Goal: Transaction & Acquisition: Register for event/course

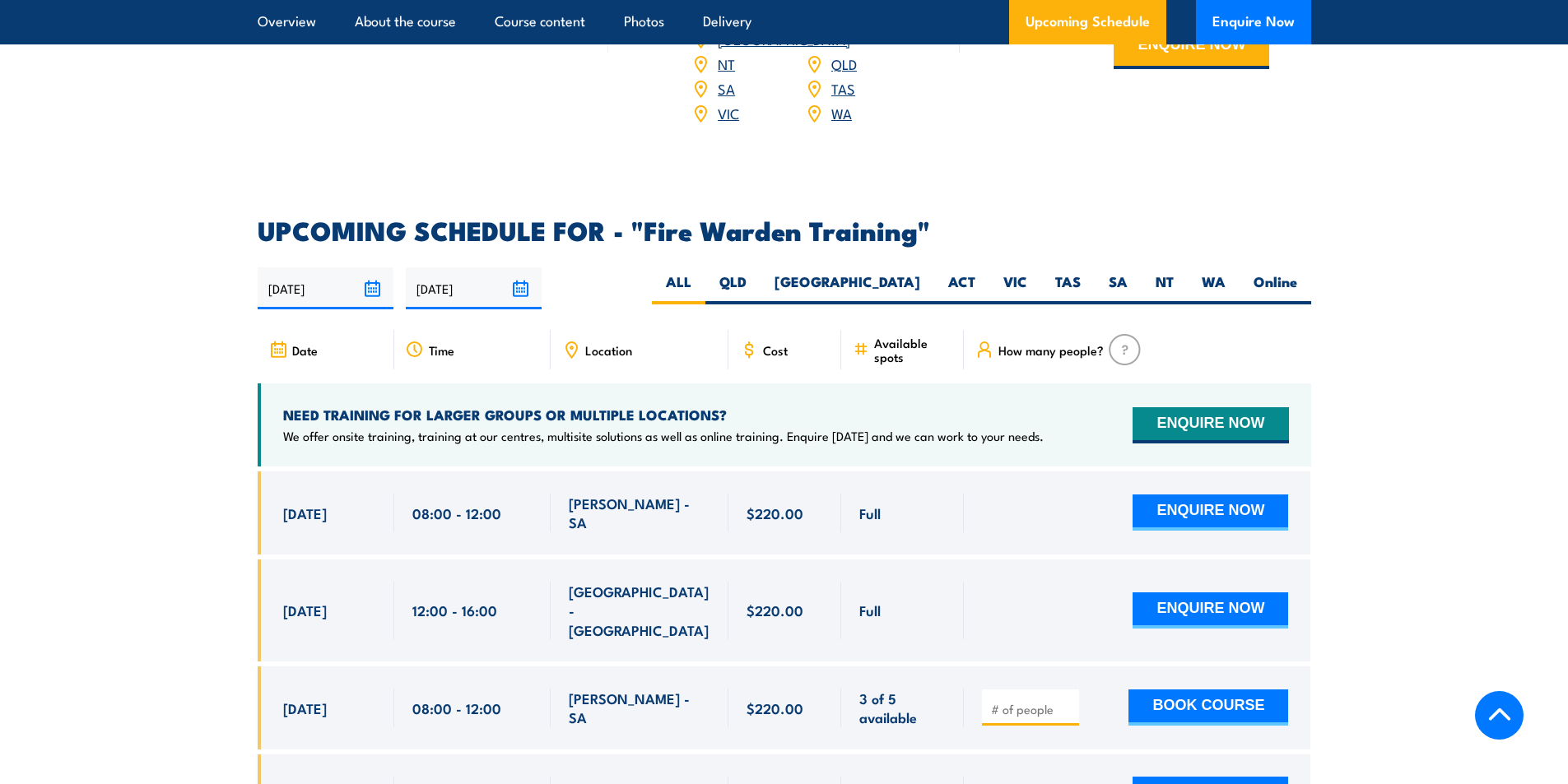
scroll to position [2961, 0]
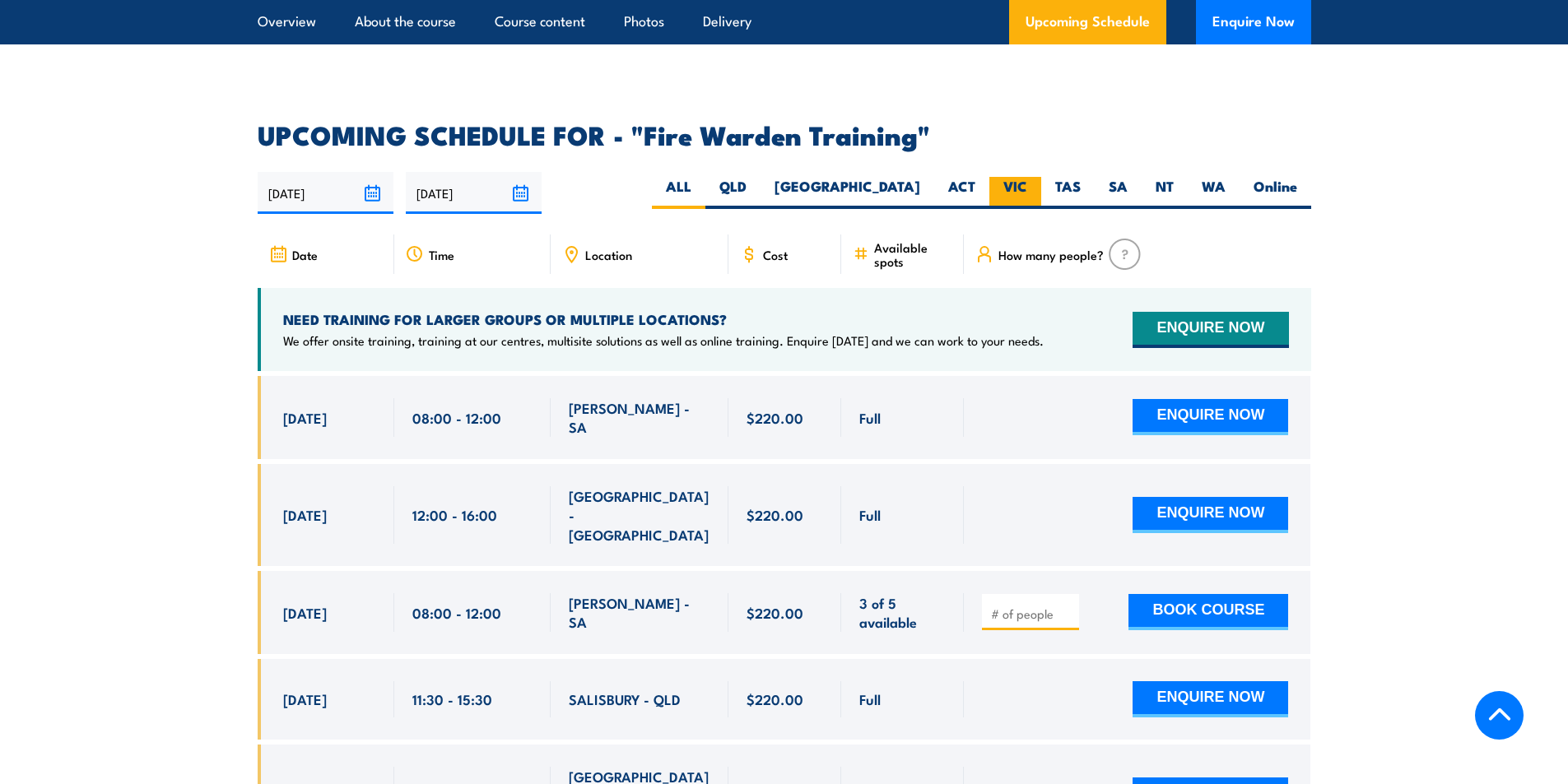
click at [1018, 177] on label "VIC" at bounding box center [1015, 193] width 52 height 32
click at [1027, 177] on input "VIC" at bounding box center [1033, 182] width 11 height 11
radio input "true"
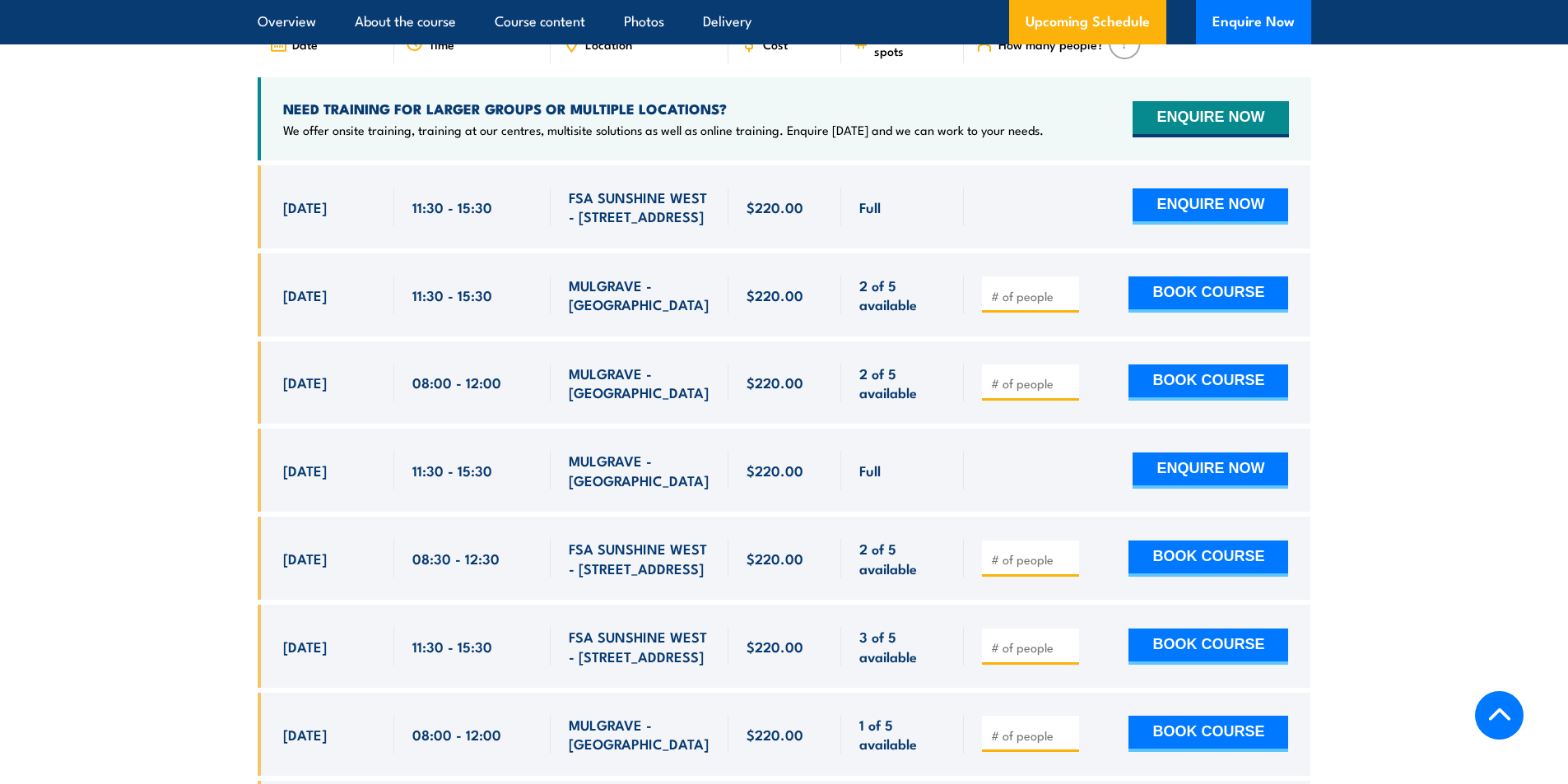
scroll to position [3185, 0]
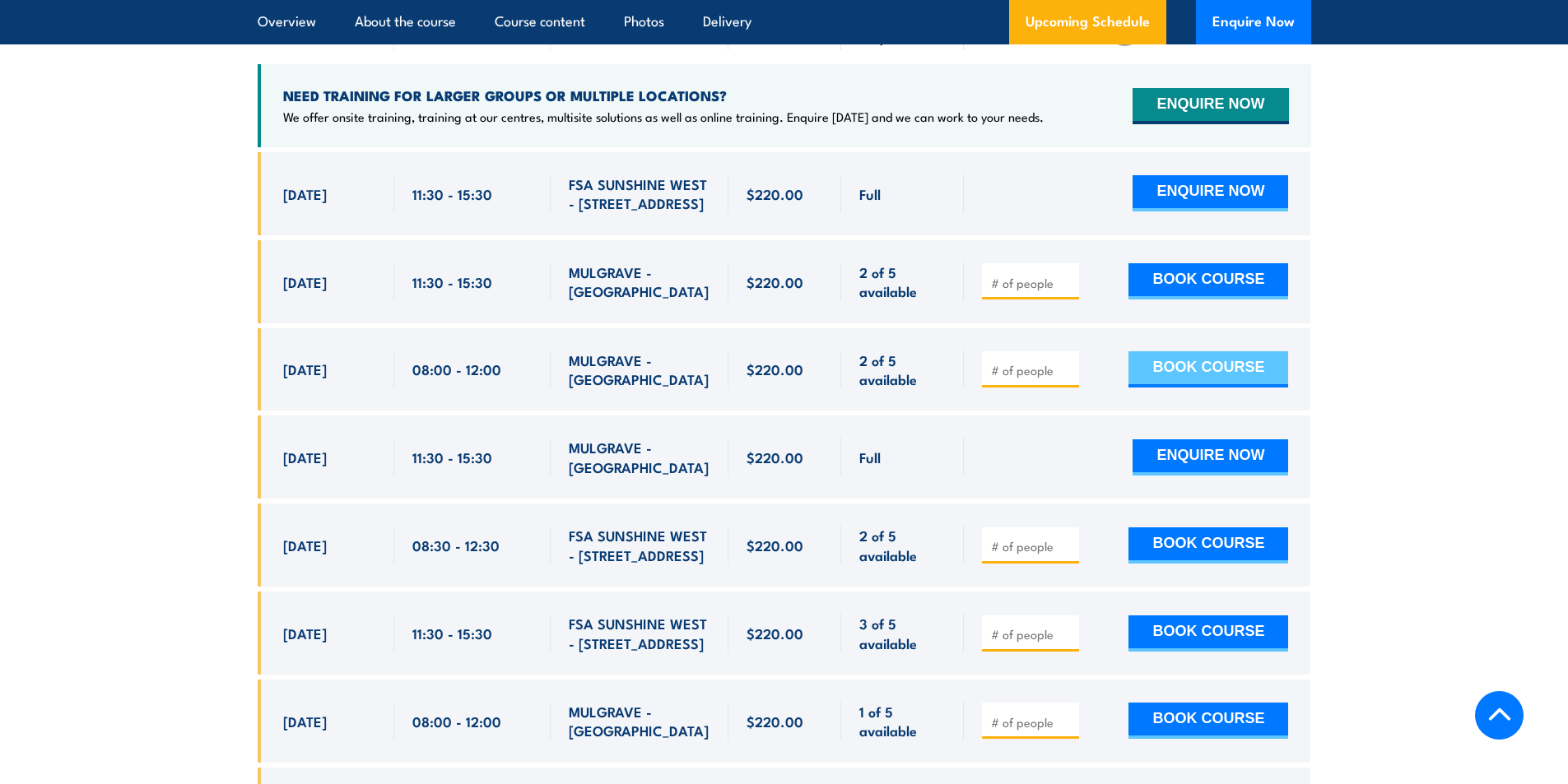
click at [1246, 351] on button "BOOK COURSE" at bounding box center [1207, 369] width 160 height 37
type input "1"
click at [1257, 352] on button "BOOK COURSE" at bounding box center [1207, 369] width 160 height 37
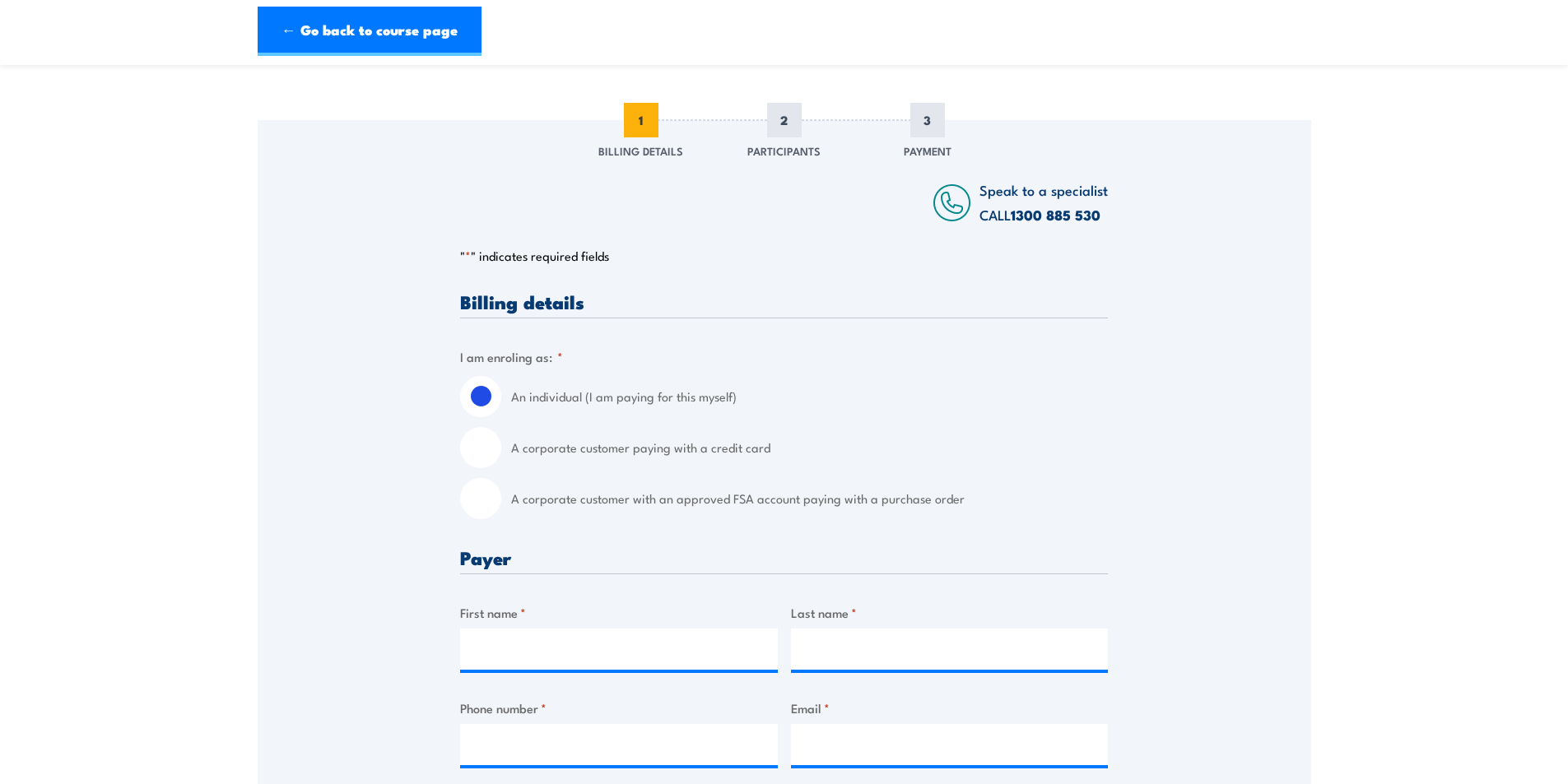
scroll to position [164, 0]
click at [423, 28] on link "← Go back to course page" at bounding box center [369, 30] width 224 height 49
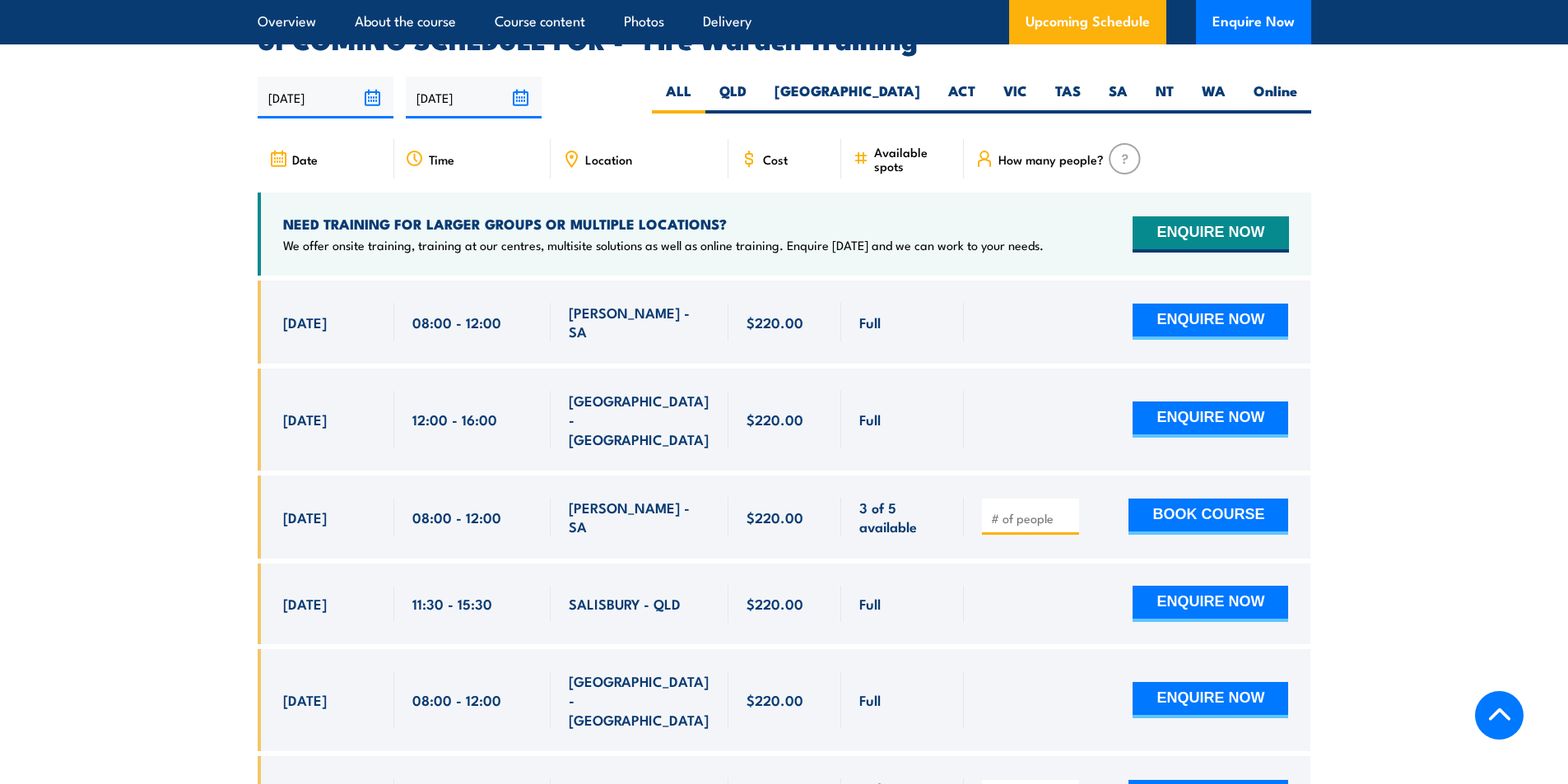
scroll to position [3059, 0]
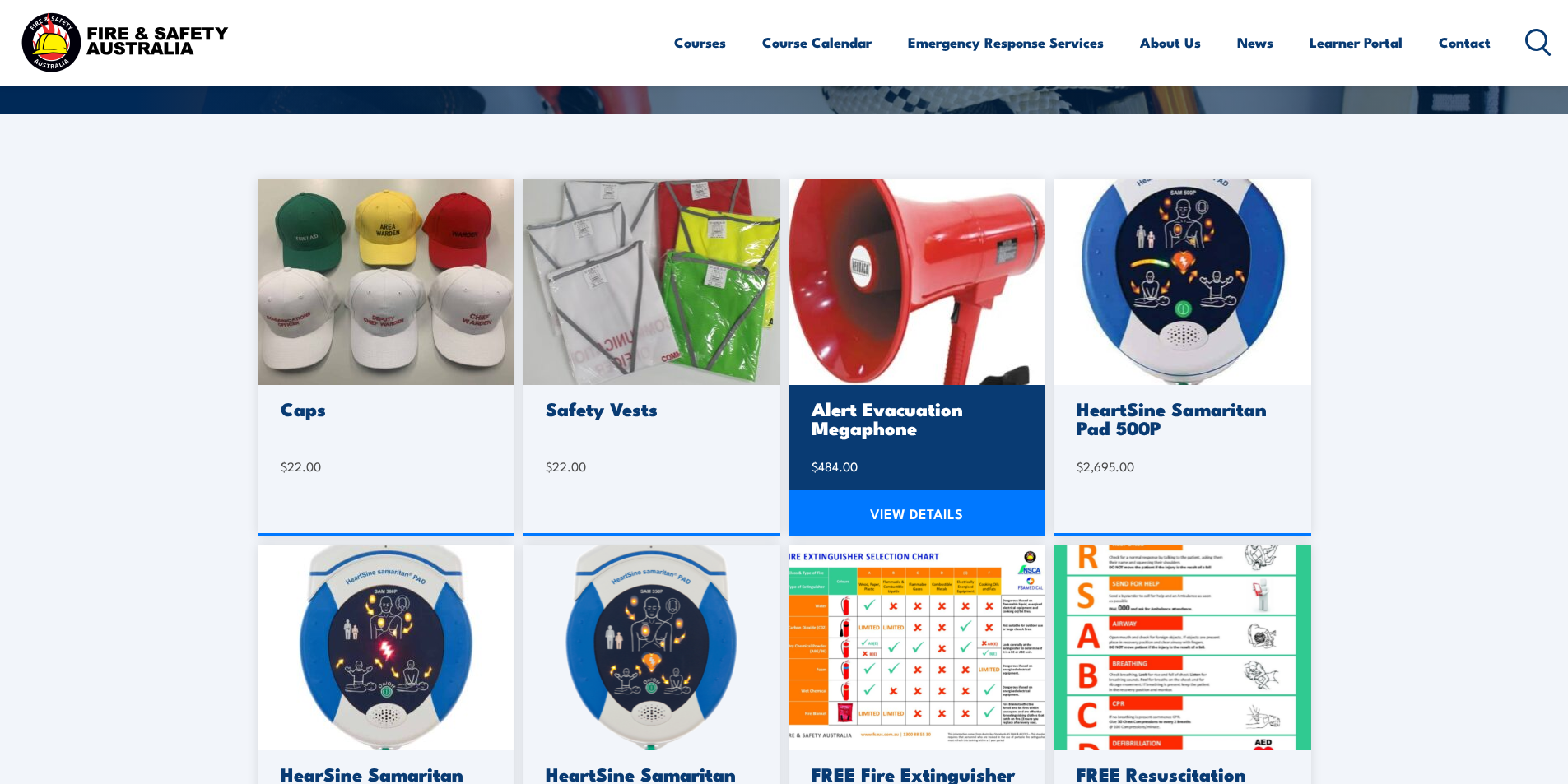
scroll to position [329, 0]
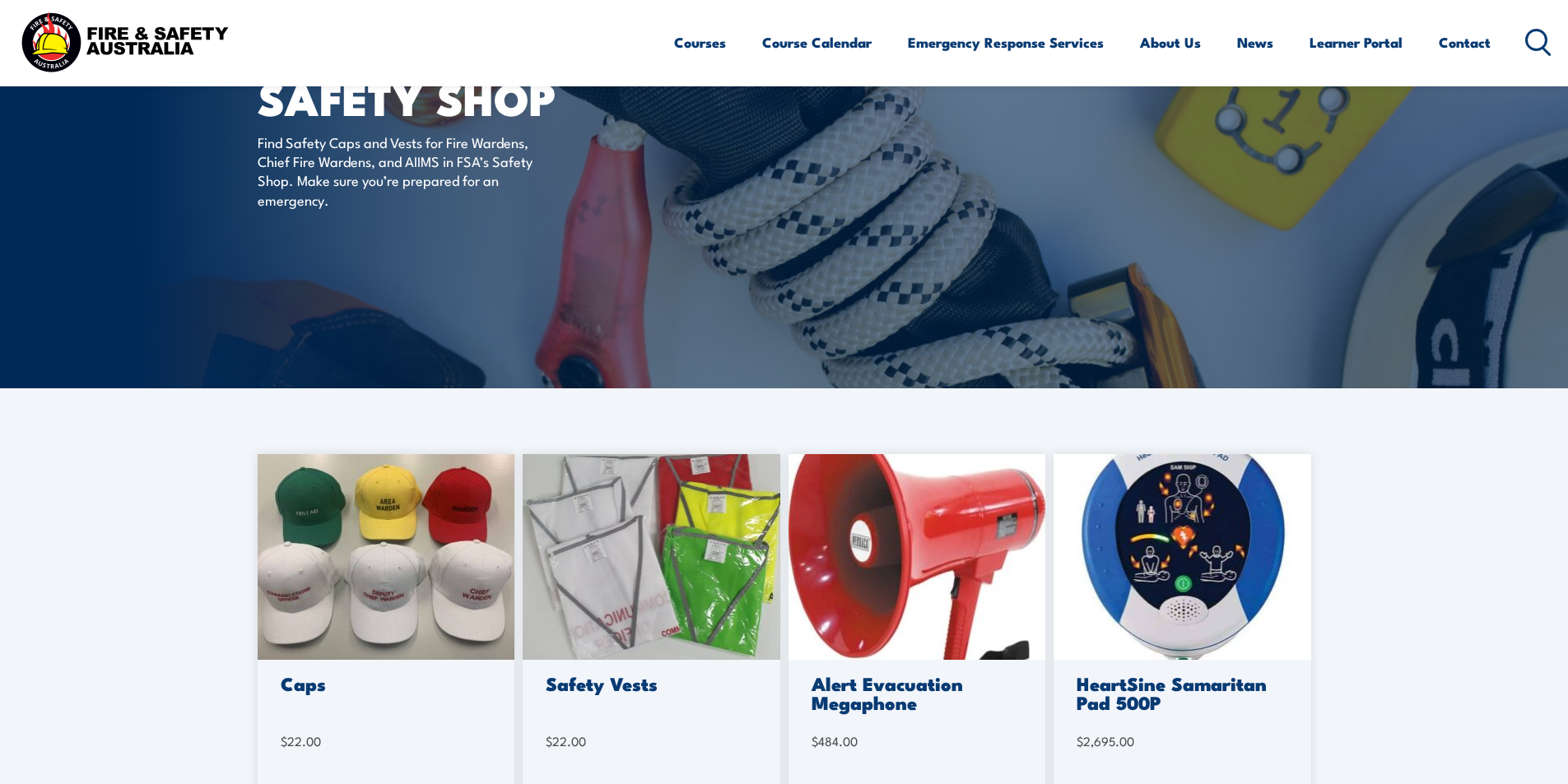
scroll to position [82, 0]
